Goal: Task Accomplishment & Management: Use online tool/utility

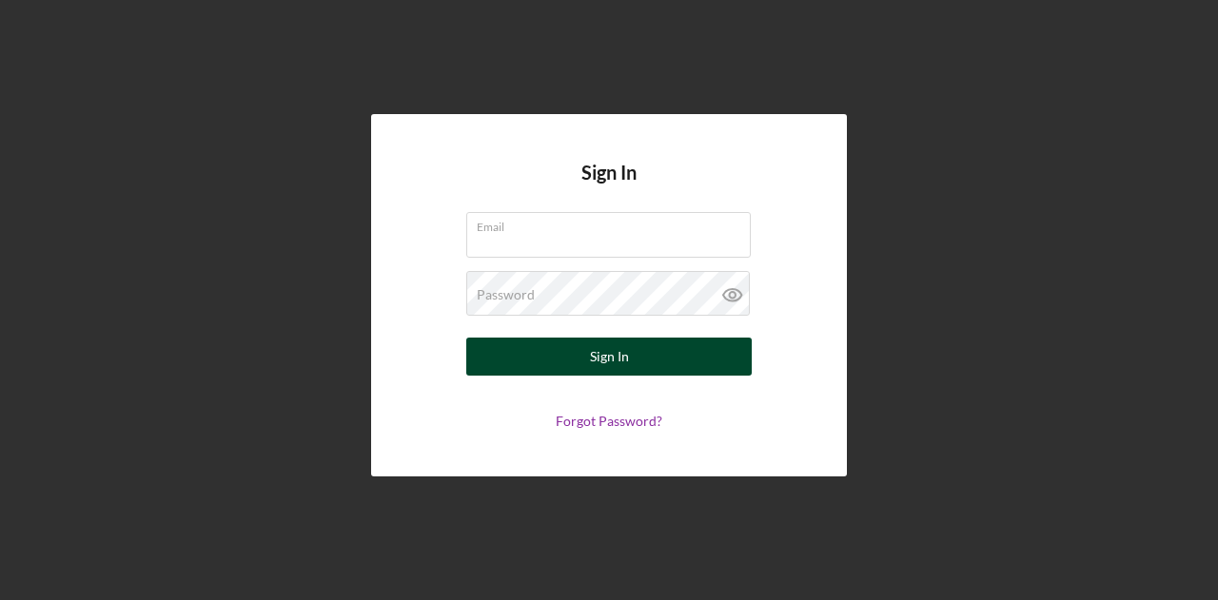
type input "kmesserli@womenventure.org"
click at [596, 364] on div "Sign In" at bounding box center [609, 357] width 39 height 38
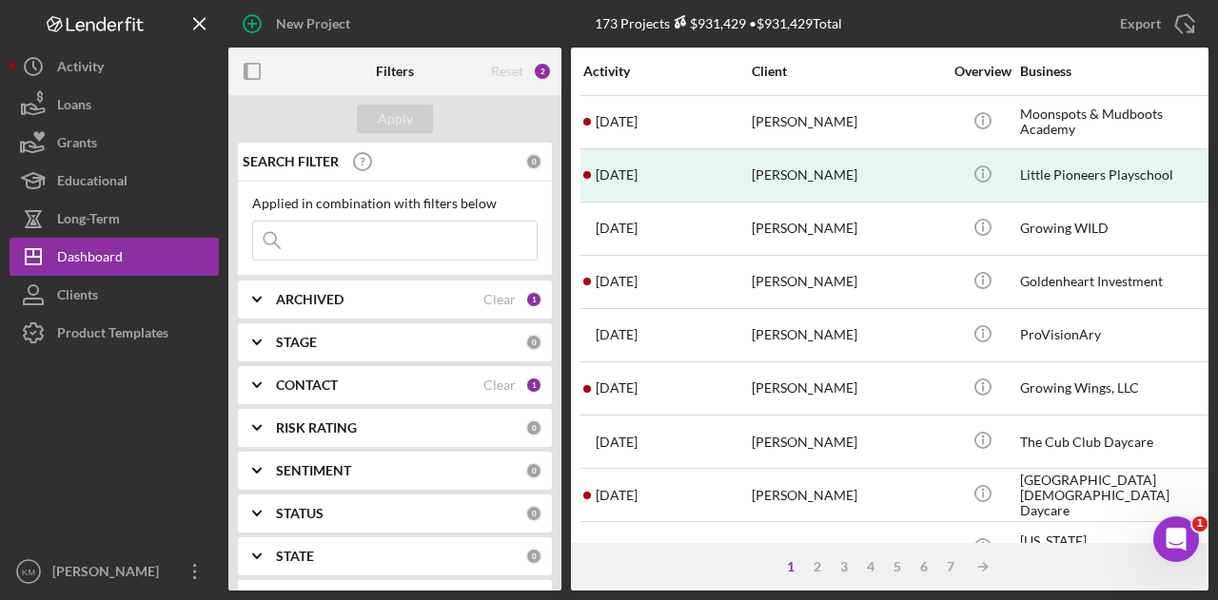
click at [341, 246] on input at bounding box center [395, 241] width 284 height 38
type input "hawo omar"
click at [415, 244] on input "hawo omar" at bounding box center [395, 241] width 284 height 38
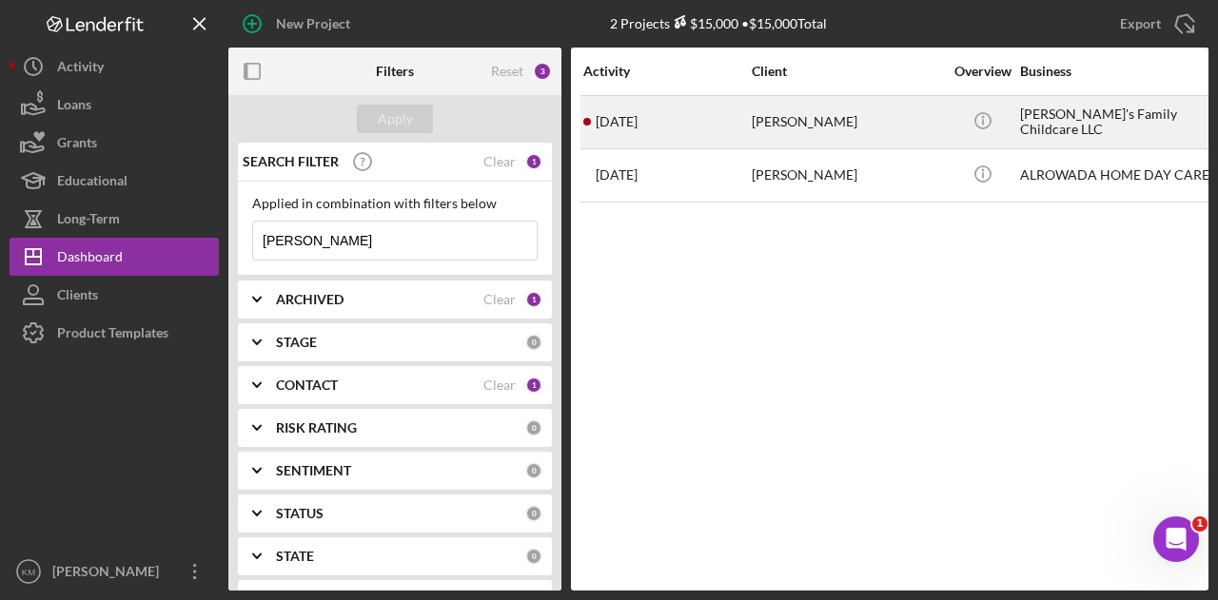
click at [797, 128] on div "Hawo Omar" at bounding box center [847, 122] width 190 height 50
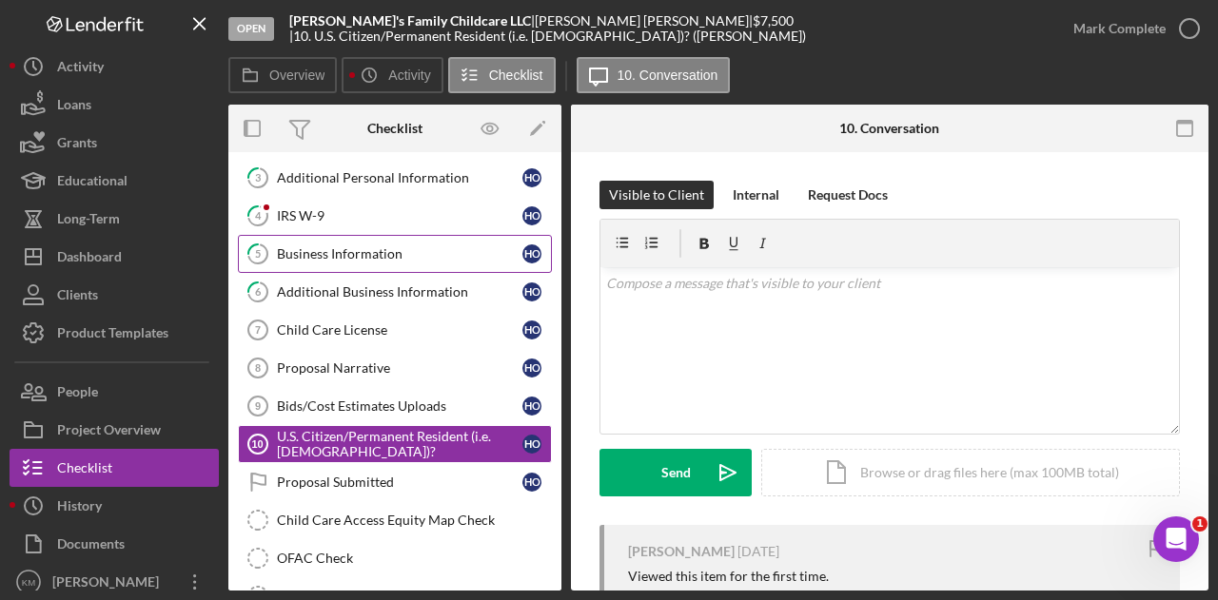
scroll to position [89, 0]
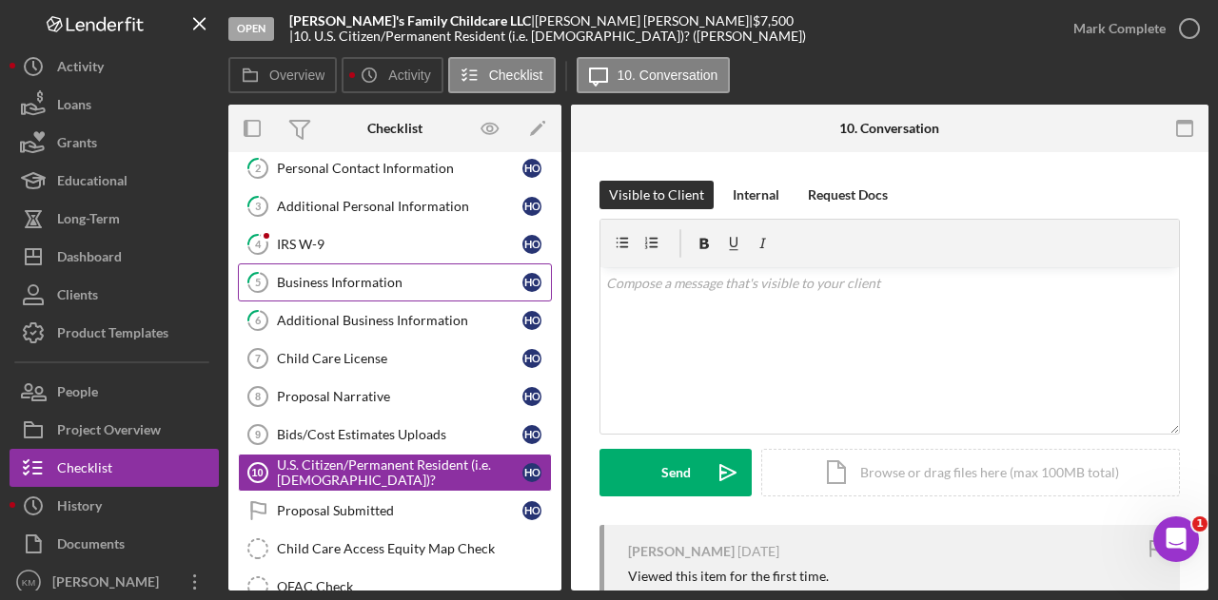
click at [414, 282] on div "Business Information" at bounding box center [400, 282] width 246 height 15
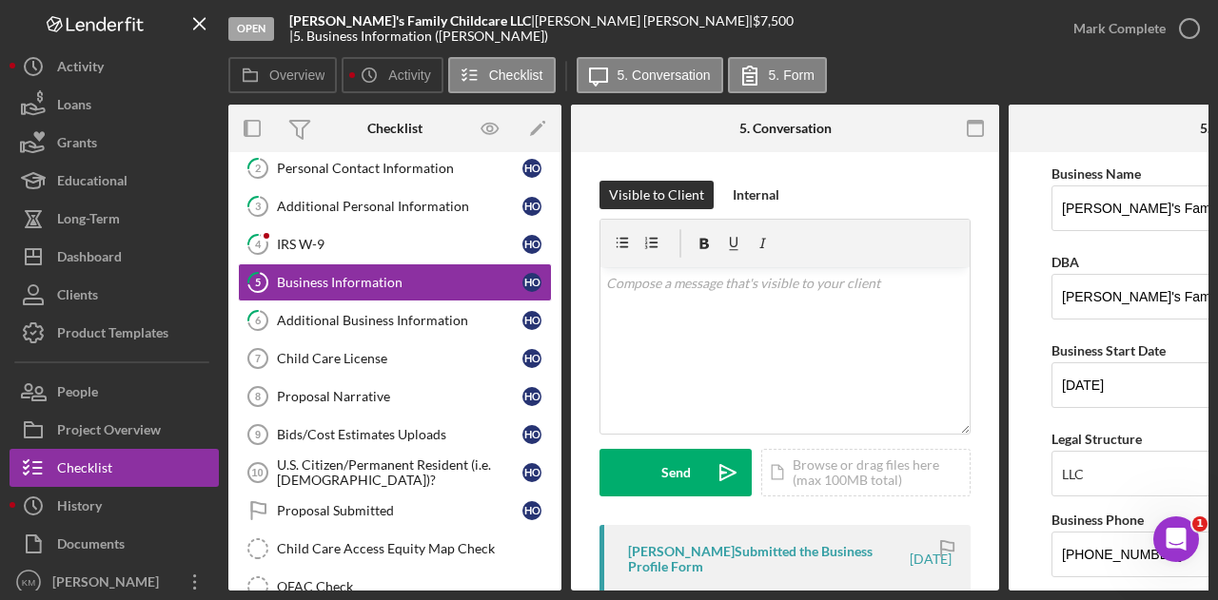
drag, startPoint x: 959, startPoint y: 585, endPoint x: 1174, endPoint y: 585, distance: 215.1
click at [1174, 585] on div "Overview Internal Workflow Stage Open Icon/Dropdown Arrow Archive (can unarchiv…" at bounding box center [718, 348] width 980 height 486
drag, startPoint x: 976, startPoint y: 591, endPoint x: 999, endPoint y: 591, distance: 22.8
click at [999, 591] on div "Open Mimi's Family Childcare LLC | Hawo Omar | $7,500 $7,500 | 5. Business Info…" at bounding box center [609, 300] width 1218 height 600
drag, startPoint x: 946, startPoint y: 29, endPoint x: 778, endPoint y: 81, distance: 175.2
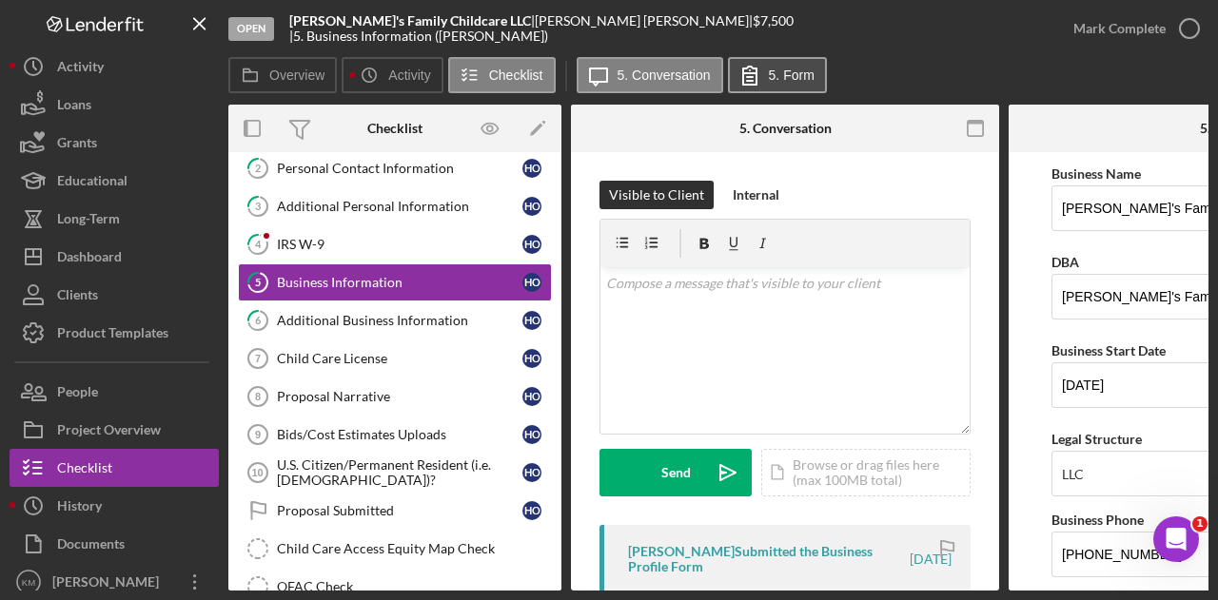
click at [946, 29] on div "Open Mimi's Family Childcare LLC | Hawo Omar | $7,500 $7,500 | 5. Business Info…" at bounding box center [641, 28] width 826 height 57
